Goal: Obtain resource: Obtain resource

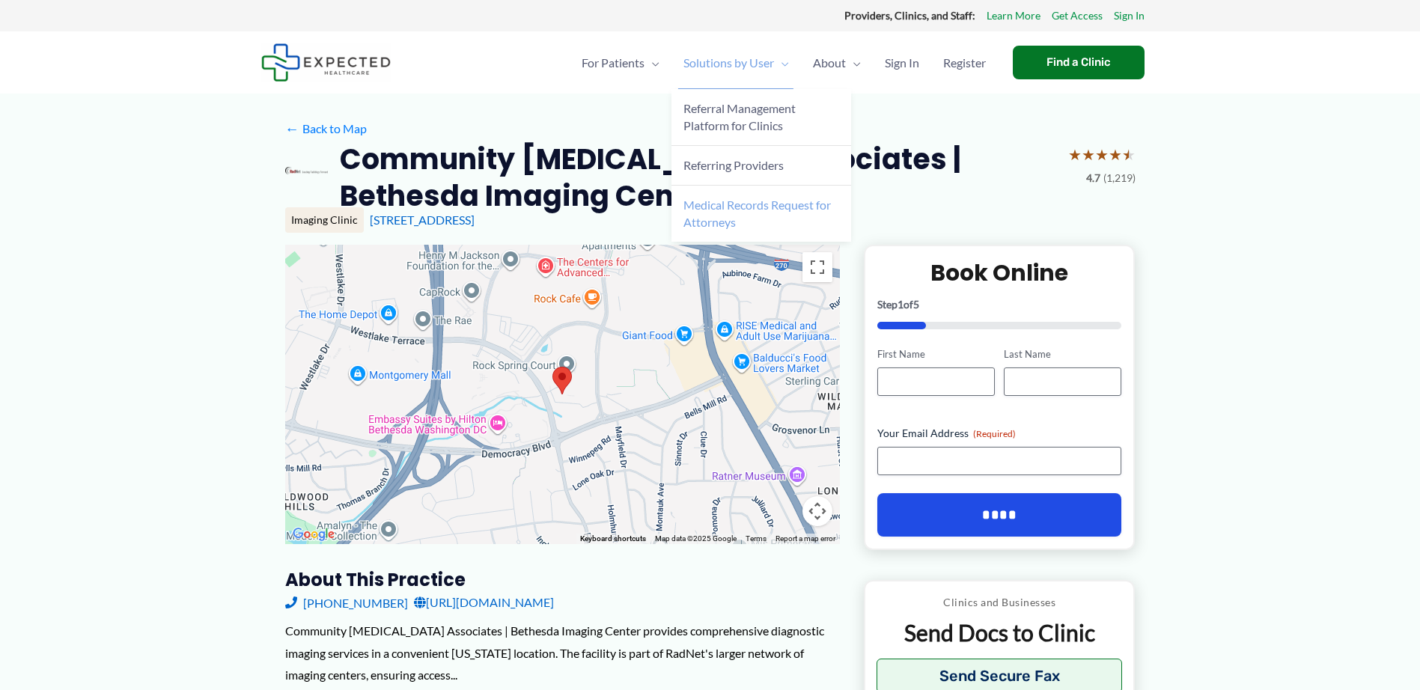
click at [698, 202] on span "Medical Records Request for Attorneys" at bounding box center [756, 213] width 147 height 31
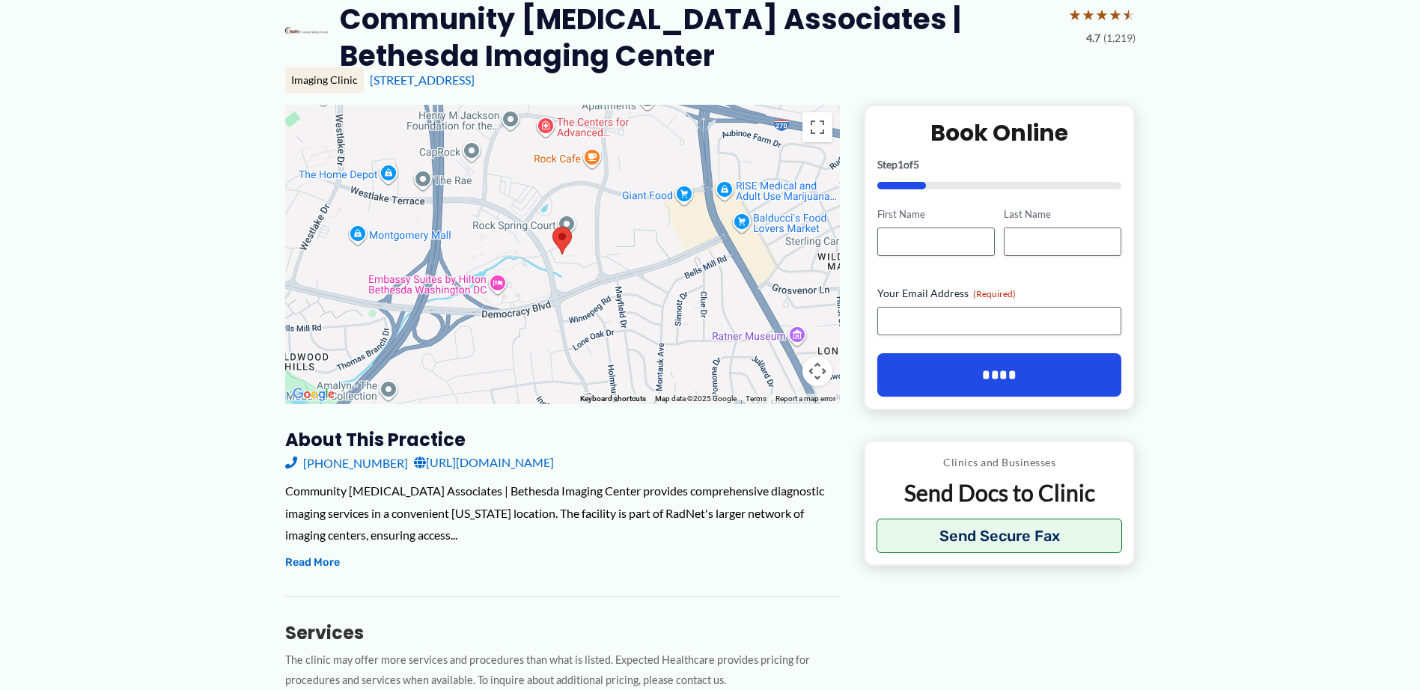
scroll to position [150, 0]
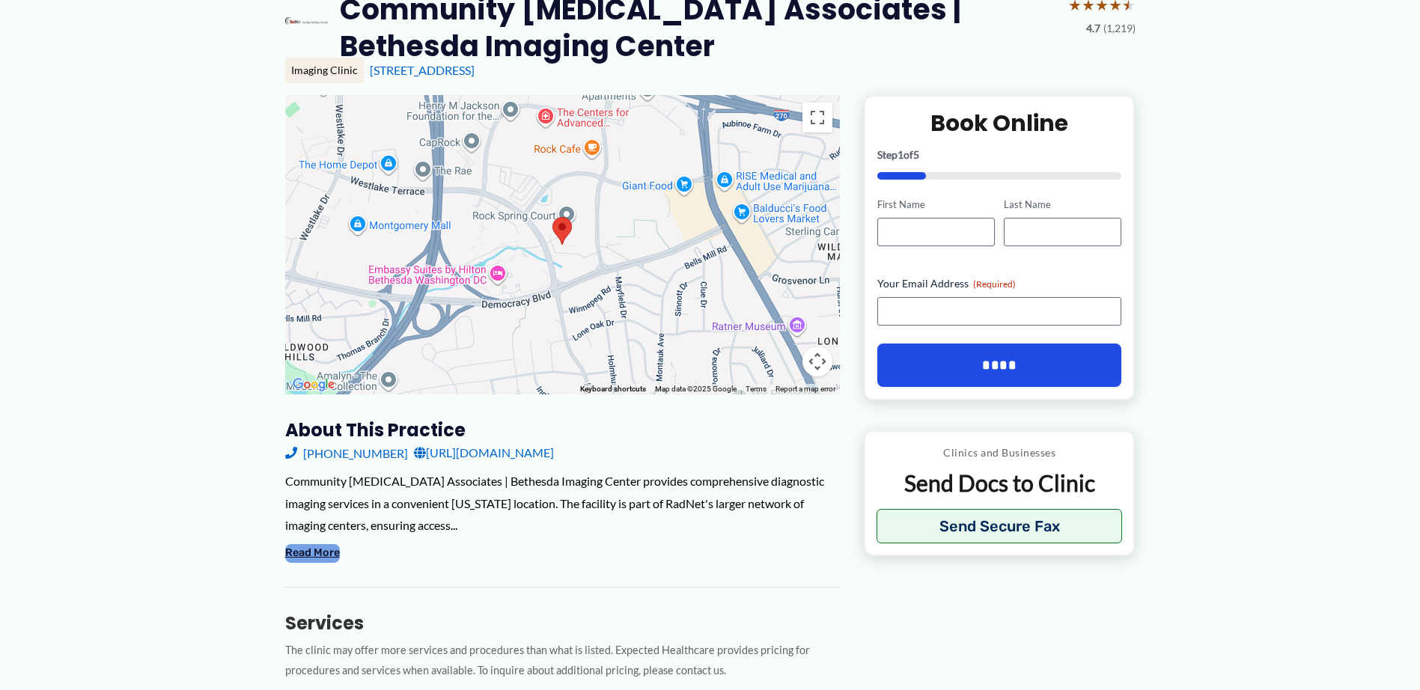
click at [329, 551] on button "Read More" at bounding box center [312, 553] width 55 height 18
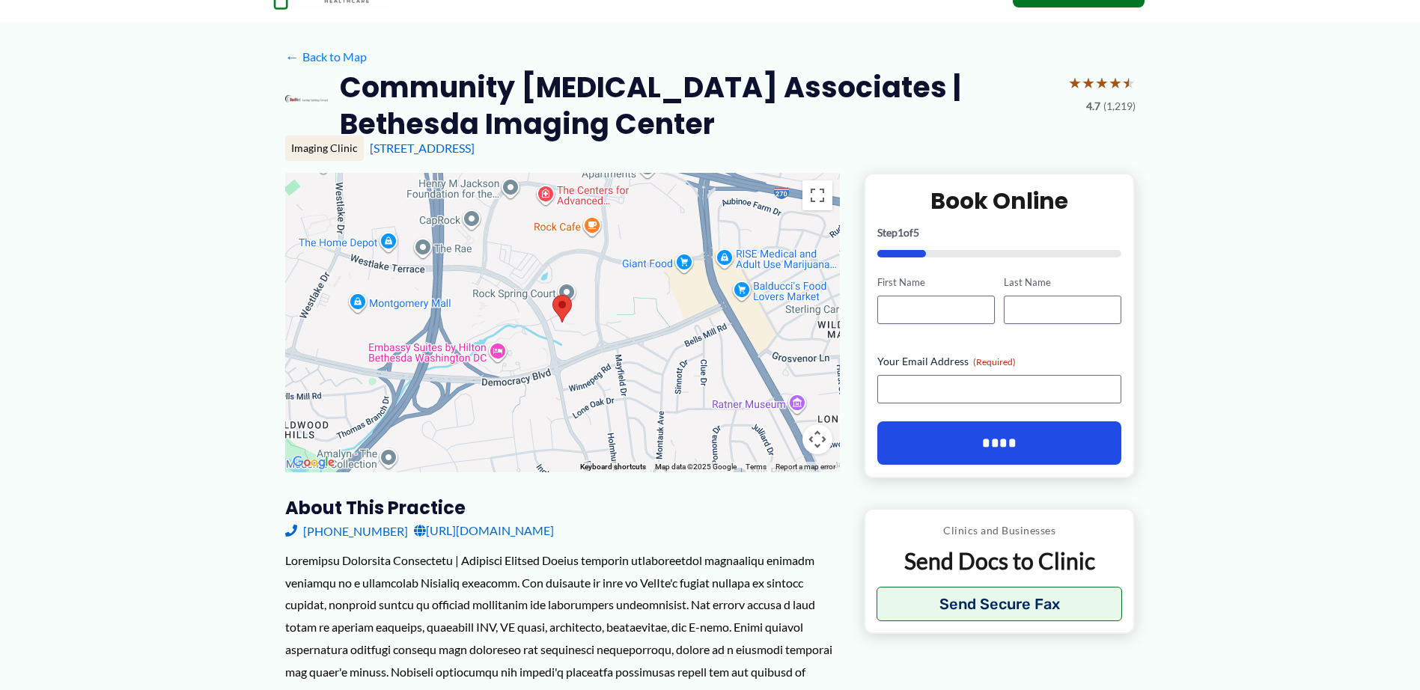
scroll to position [0, 0]
